Goal: Subscribe to service/newsletter

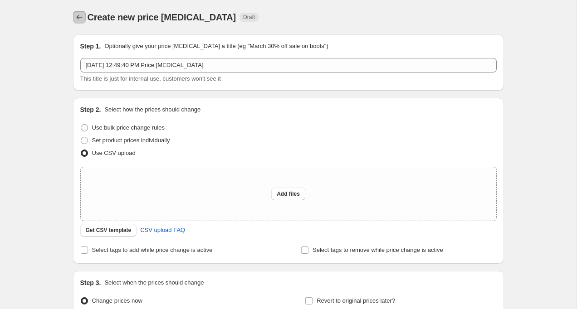
click at [80, 17] on icon "Price change jobs" at bounding box center [79, 17] width 9 height 9
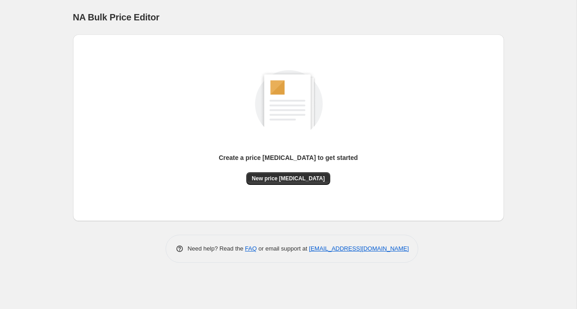
click at [529, 54] on div "NA Bulk Price Editor. This page is ready NA Bulk Price Editor Create a price [M…" at bounding box center [288, 154] width 577 height 309
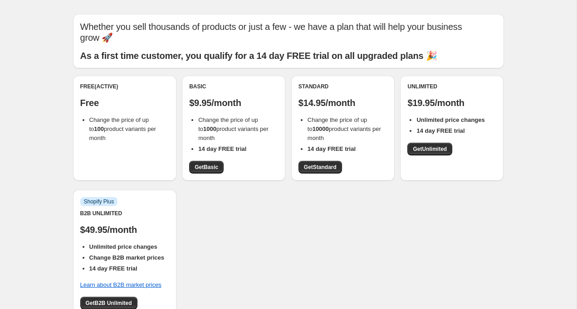
scroll to position [19, 0]
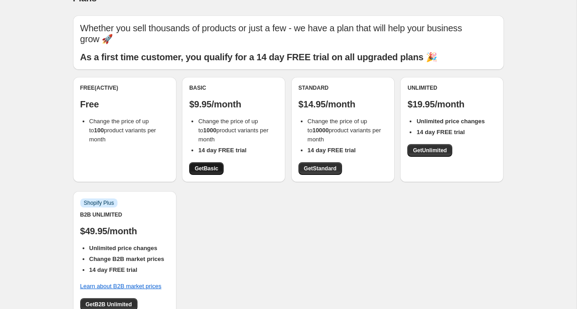
click at [200, 162] on link "Get Basic" at bounding box center [206, 168] width 34 height 13
